Goal: Task Accomplishment & Management: Use online tool/utility

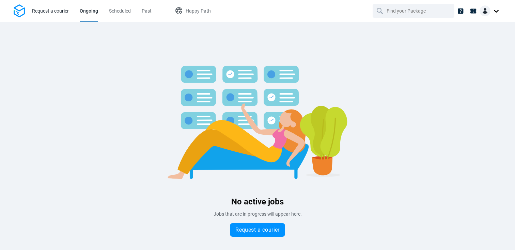
click at [53, 11] on span "Request a courier" at bounding box center [50, 10] width 37 height 5
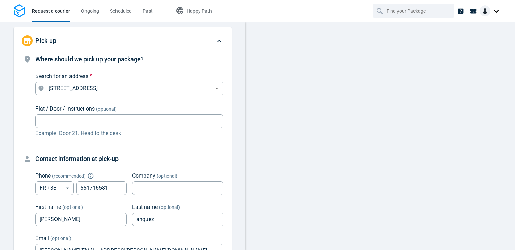
type input "now"
